Goal: Find specific page/section: Find specific page/section

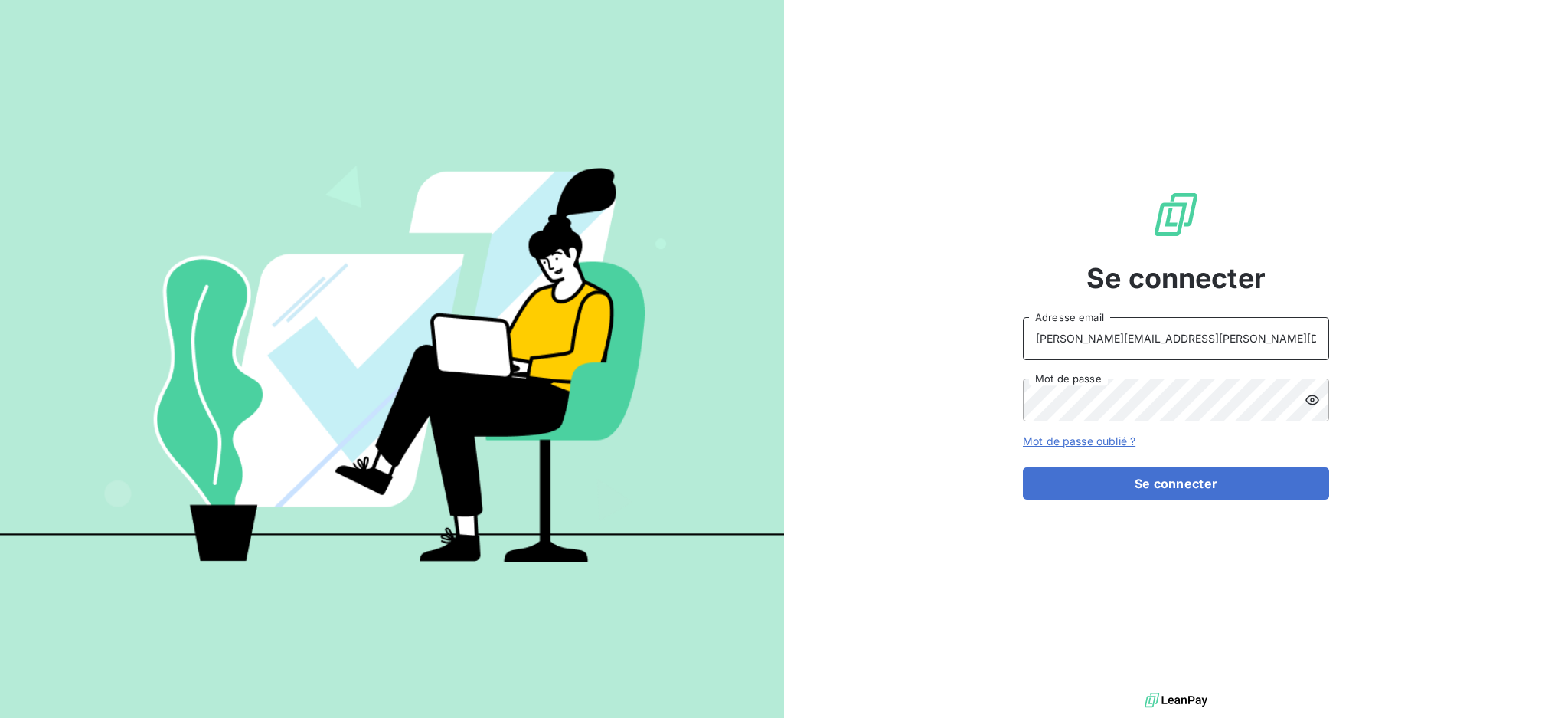
click at [1143, 323] on input "[PERSON_NAME][EMAIL_ADDRESS][PERSON_NAME][DOMAIN_NAME]" at bounding box center [1176, 339] width 307 height 43
type input "[EMAIL_ADDRESS][PERSON_NAME][DOMAIN_NAME]"
click at [1180, 480] on button "Se connecter" at bounding box center [1176, 483] width 307 height 32
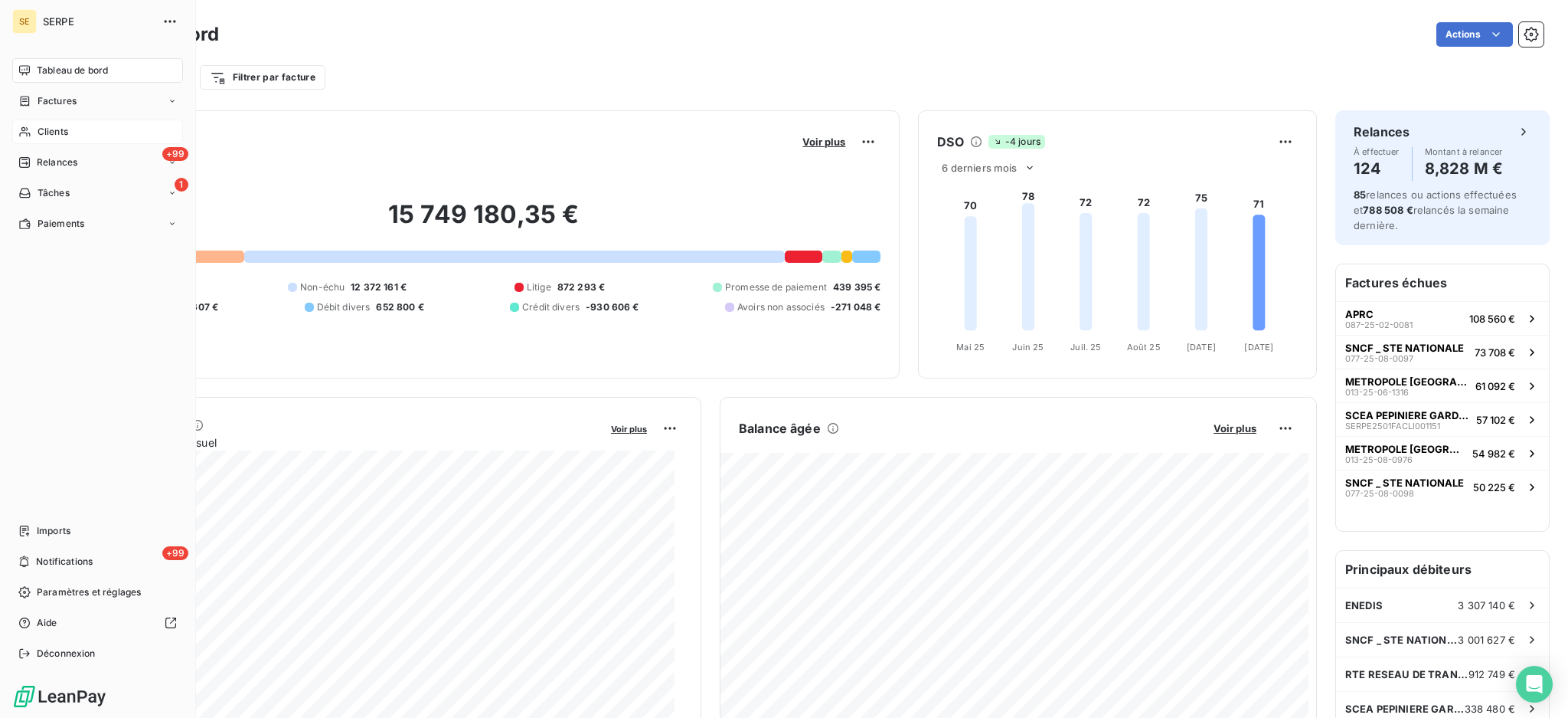
click at [41, 126] on span "Clients" at bounding box center [53, 131] width 31 height 14
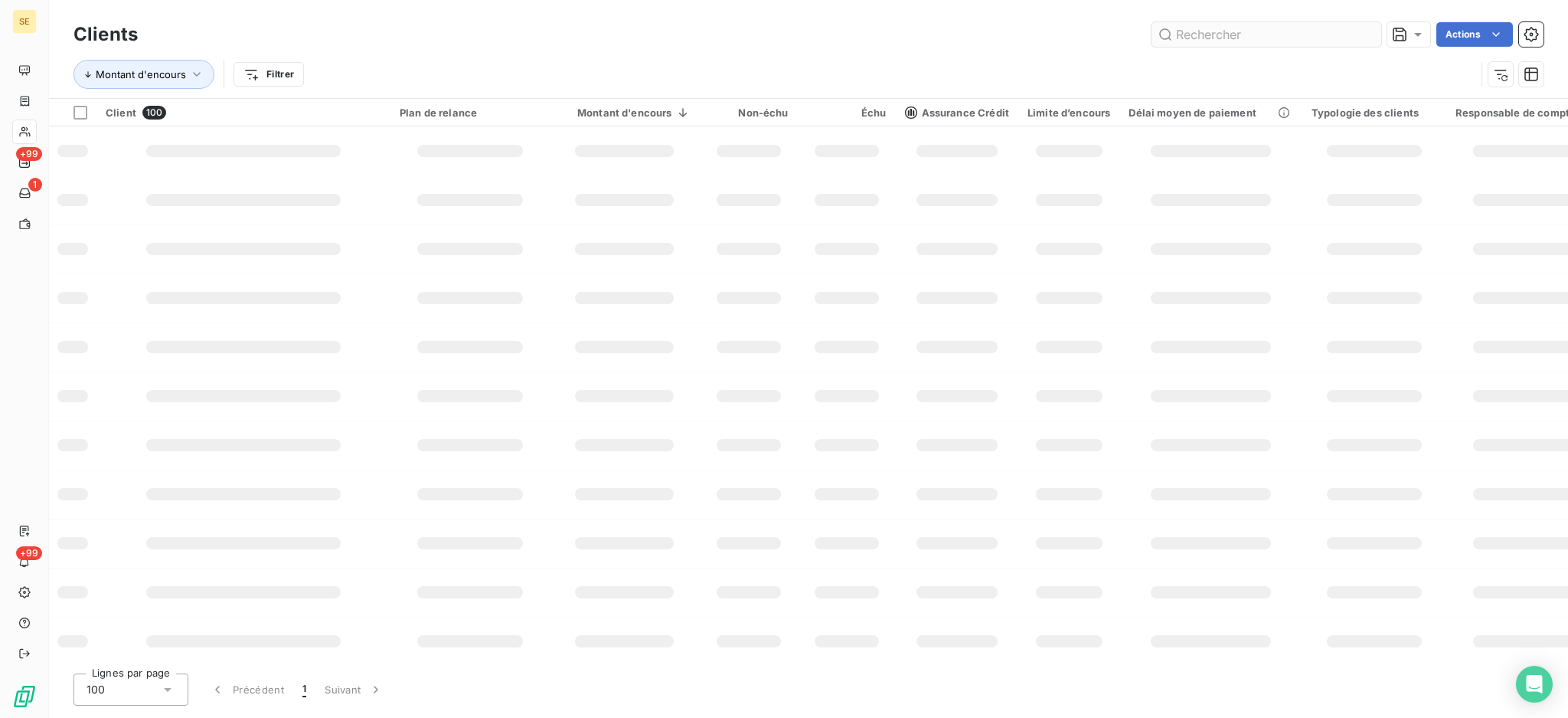
click at [1271, 44] on input "text" at bounding box center [1266, 34] width 230 height 25
type input "gardoise"
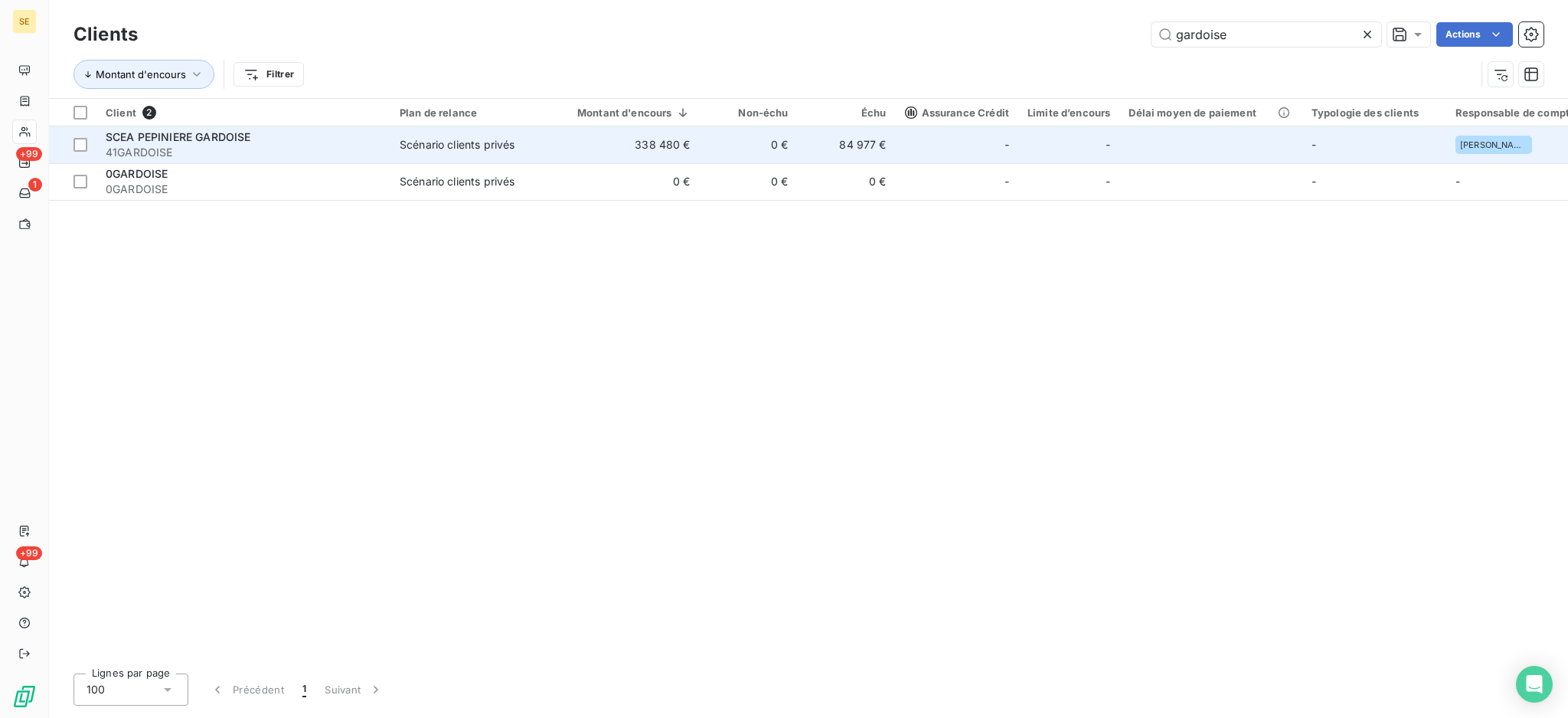
click at [138, 138] on span "SCEA PEPINIERE GARDOISE" at bounding box center [177, 137] width 145 height 13
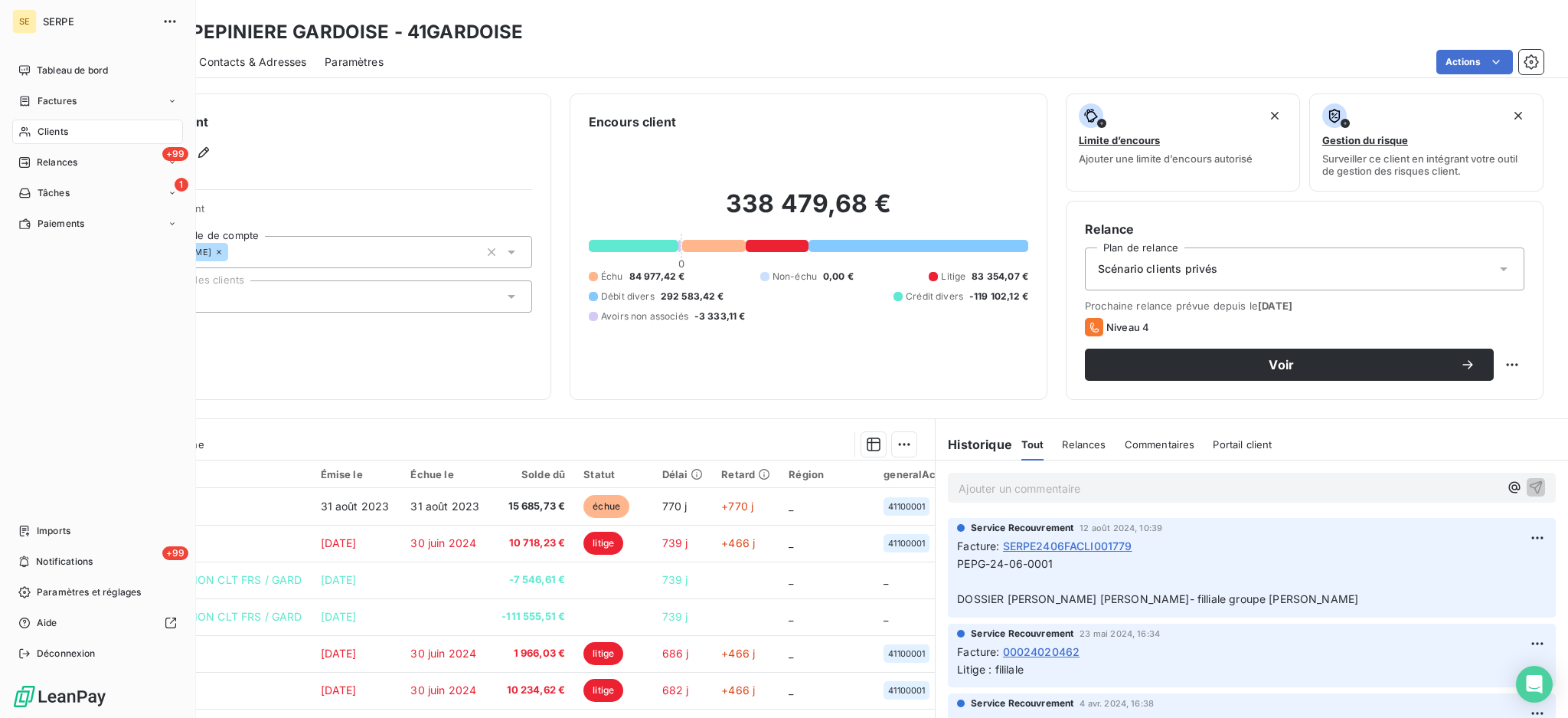
click at [52, 22] on span "SERPE" at bounding box center [97, 21] width 110 height 12
click at [64, 651] on span "Déconnexion" at bounding box center [65, 653] width 59 height 14
